Goal: Communication & Community: Answer question/provide support

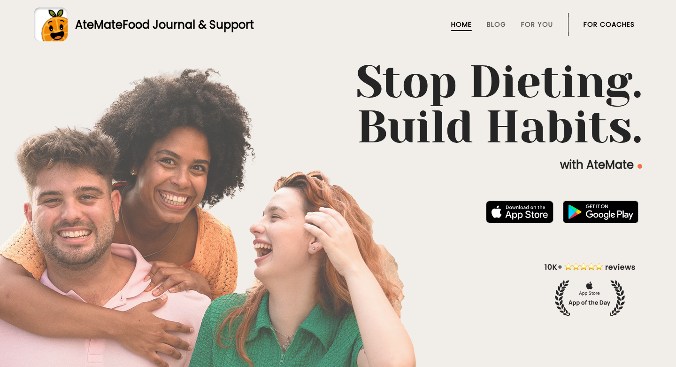
drag, startPoint x: 0, startPoint y: 0, endPoint x: 623, endPoint y: 23, distance: 623.3
click at [623, 23] on link "For Coaches" at bounding box center [608, 25] width 51 height 8
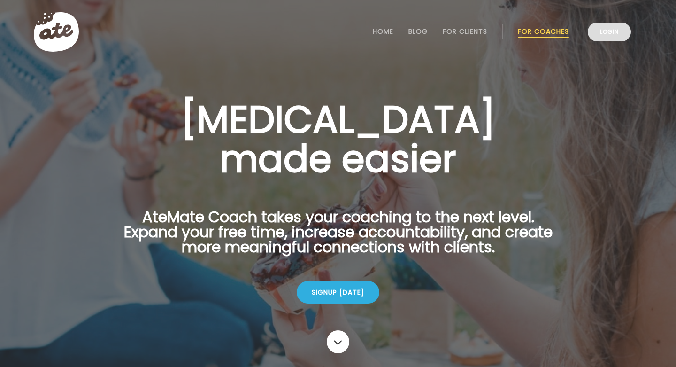
click at [613, 31] on link "Login" at bounding box center [609, 32] width 43 height 19
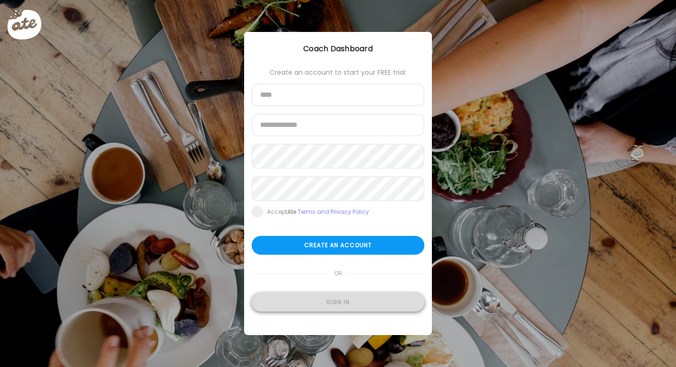
click at [316, 304] on div "Sign in" at bounding box center [338, 301] width 173 height 19
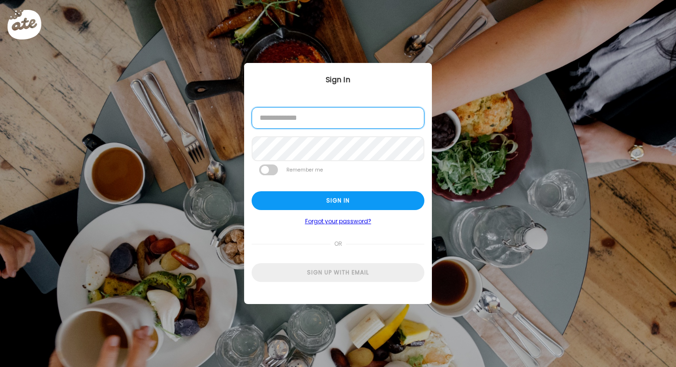
type input "**********"
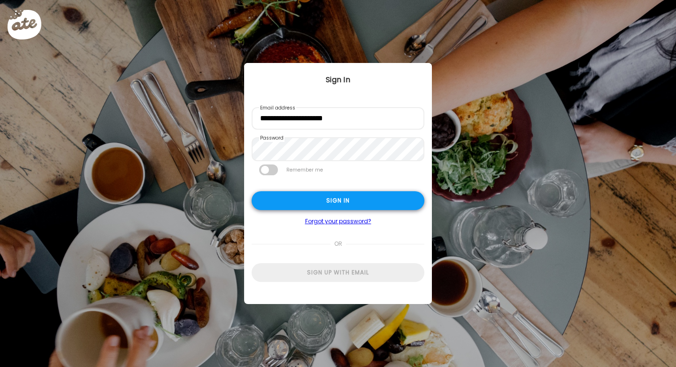
click at [319, 208] on div "Sign in" at bounding box center [338, 200] width 173 height 19
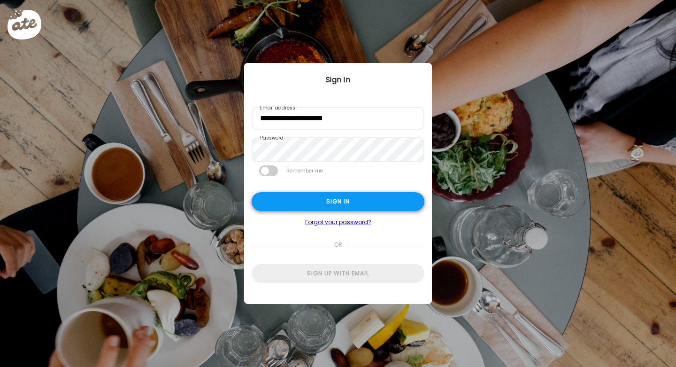
type input "**********"
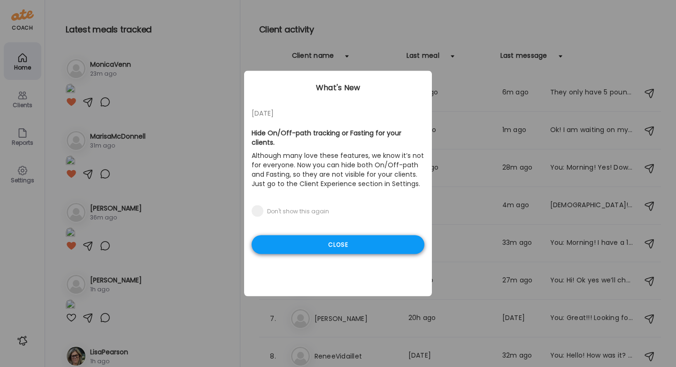
click at [318, 244] on div "Close" at bounding box center [338, 244] width 173 height 19
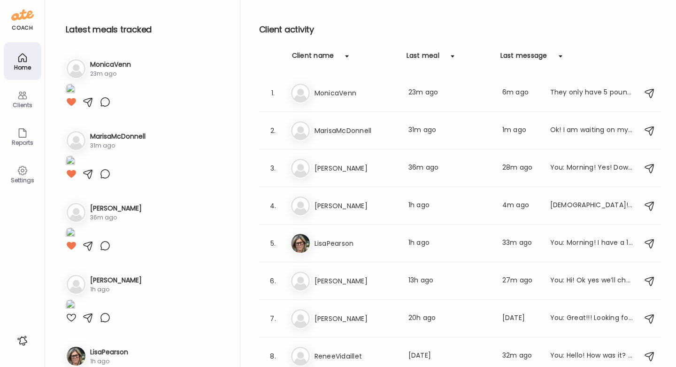
click at [19, 96] on icon at bounding box center [22, 96] width 9 height 8
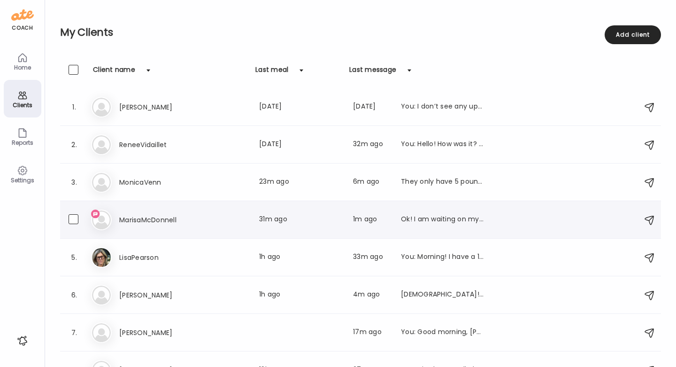
click at [378, 228] on div "Ma MarisaMcDonnell Last meal: 31m ago Last message: 1m ago Ok! I am waiting on …" at bounding box center [362, 219] width 542 height 21
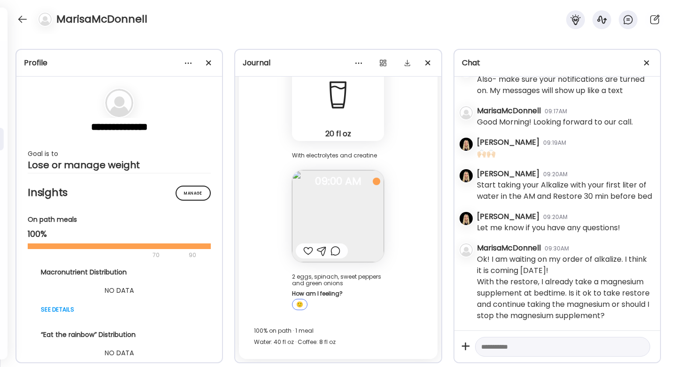
scroll to position [115, 0]
click at [570, 342] on textarea at bounding box center [554, 346] width 146 height 11
type textarea "**********"
click at [638, 346] on div at bounding box center [639, 346] width 13 height 13
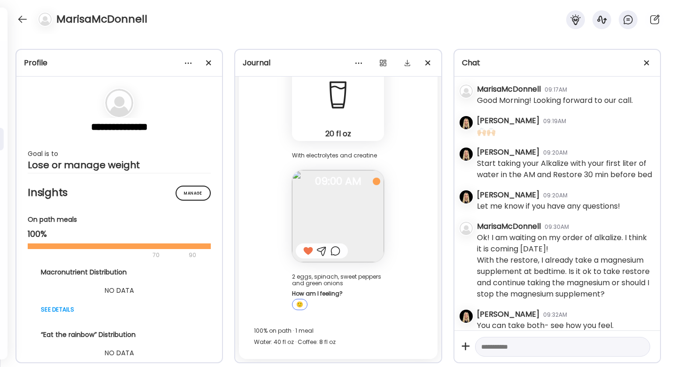
scroll to position [147, 0]
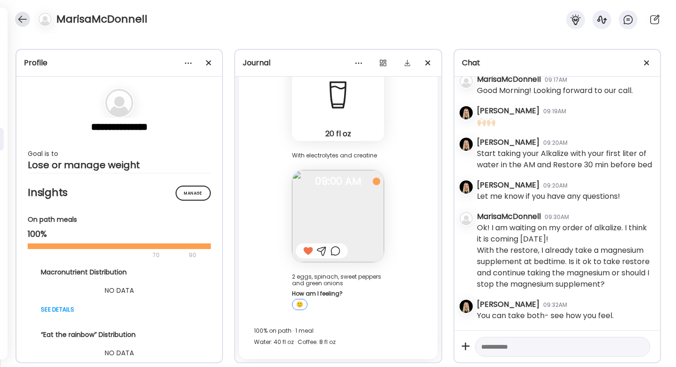
click at [23, 22] on div at bounding box center [22, 19] width 15 height 15
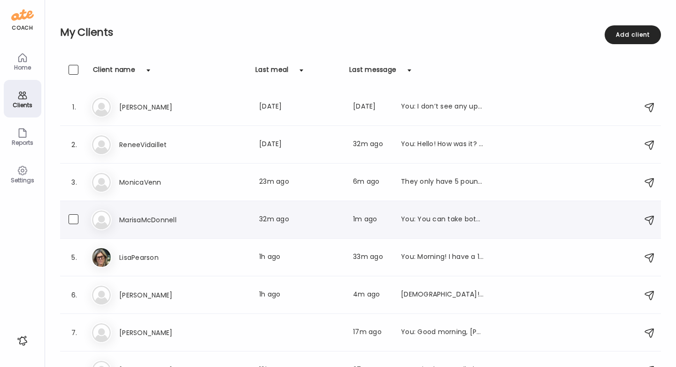
scroll to position [0, 0]
click at [409, 187] on div "They only have 5 pound on their website" at bounding box center [442, 181] width 83 height 11
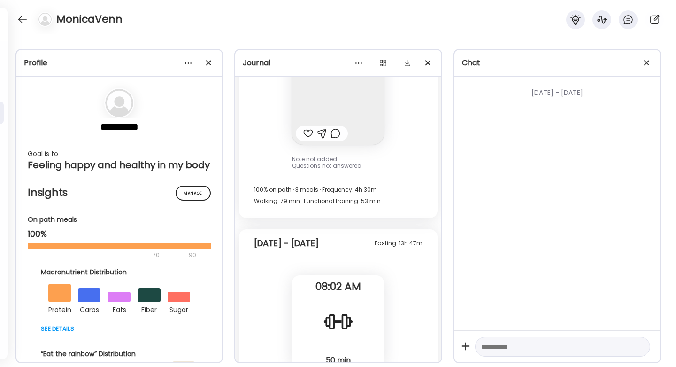
click at [537, 346] on textarea at bounding box center [554, 346] width 146 height 11
click at [538, 348] on textarea at bounding box center [554, 346] width 146 height 11
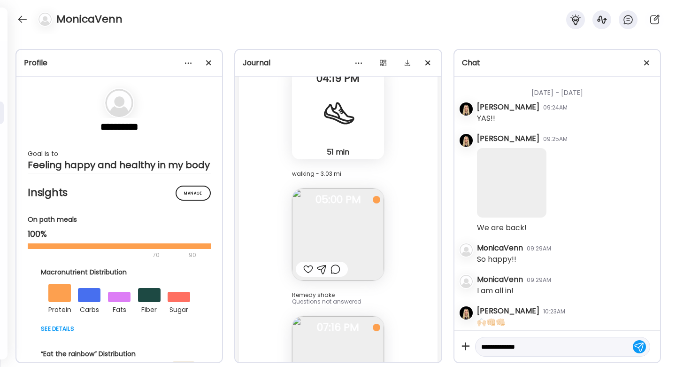
scroll to position [53344, 0]
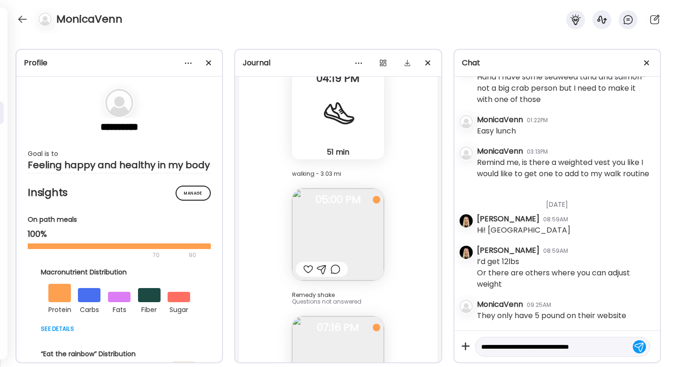
type textarea "**********"
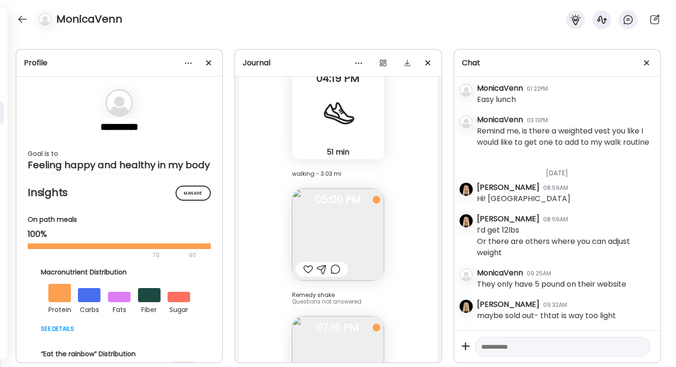
scroll to position [53375, 0]
click at [21, 19] on div at bounding box center [22, 19] width 15 height 15
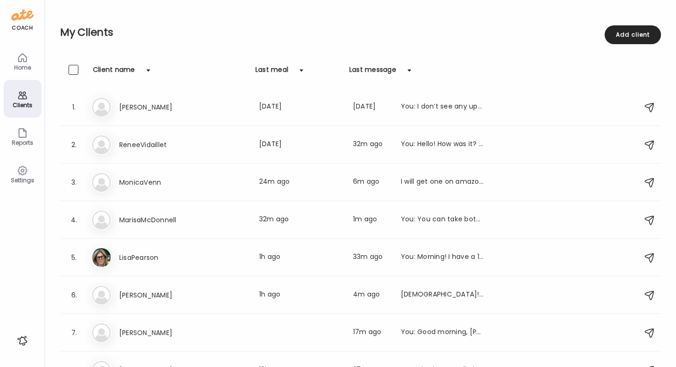
scroll to position [0, 0]
click at [31, 66] on div "Home" at bounding box center [23, 67] width 34 height 6
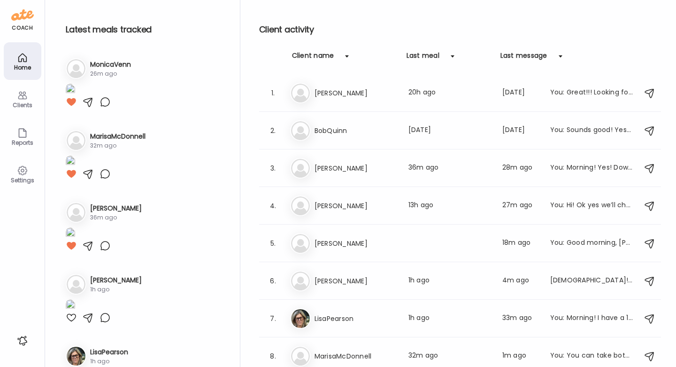
click at [26, 95] on icon at bounding box center [22, 95] width 11 height 11
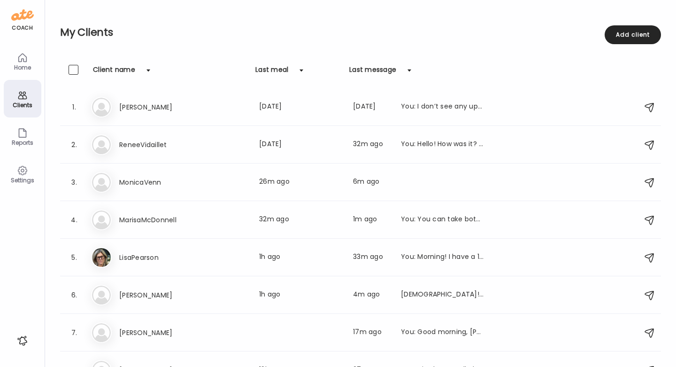
click at [24, 60] on icon at bounding box center [22, 57] width 11 height 11
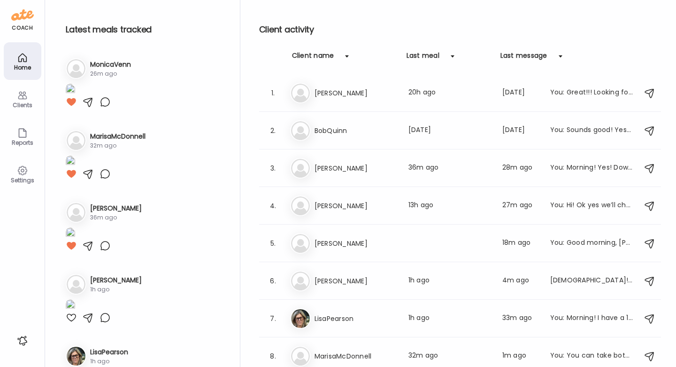
click at [21, 99] on icon at bounding box center [22, 96] width 9 height 8
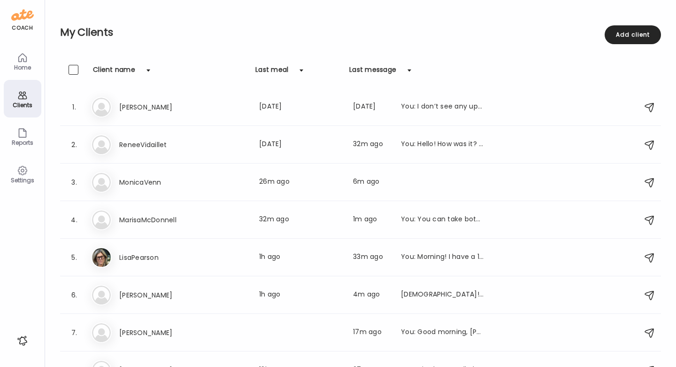
click at [31, 61] on div "Home" at bounding box center [23, 61] width 38 height 38
